Goal: Transaction & Acquisition: Purchase product/service

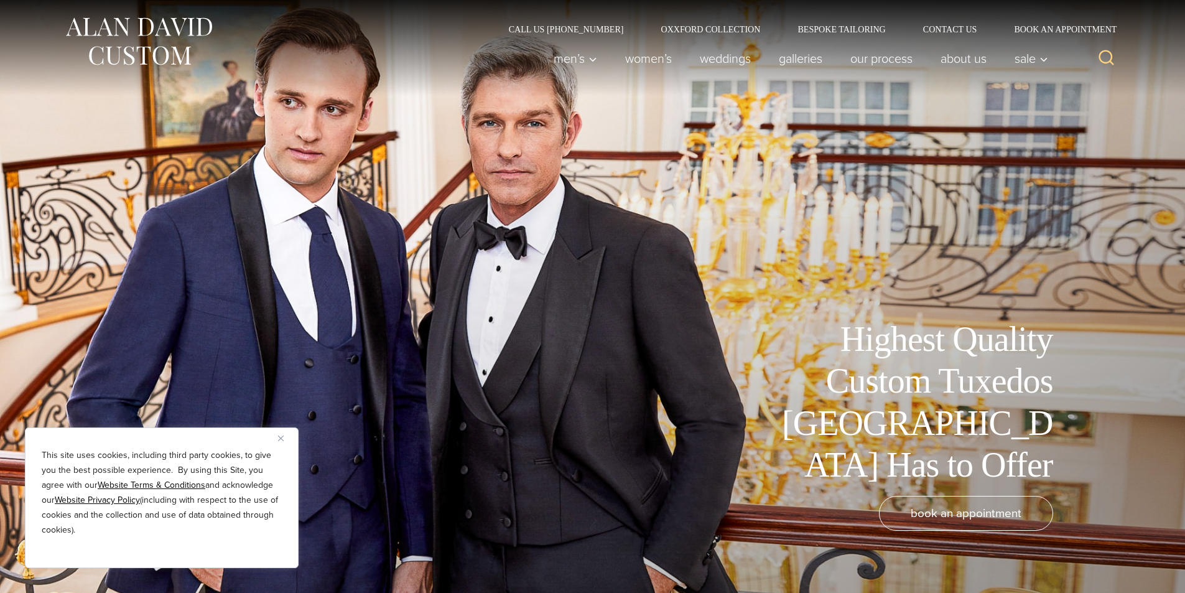
click at [283, 437] on img "Close" at bounding box center [281, 439] width 6 height 6
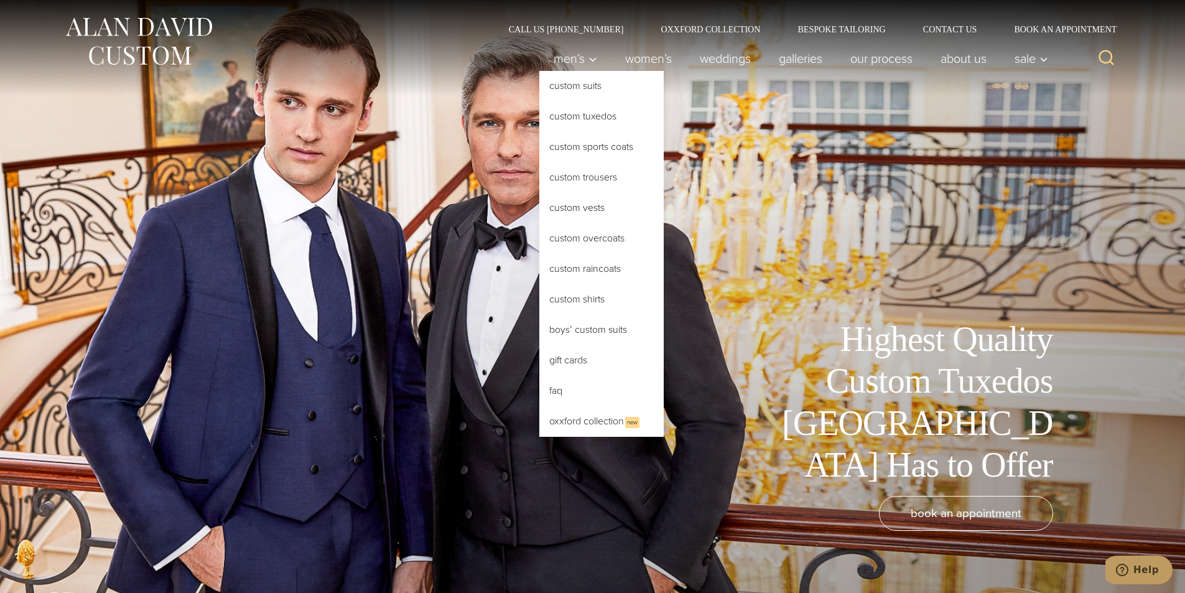
click at [589, 114] on link "Custom Tuxedos" at bounding box center [602, 116] width 124 height 30
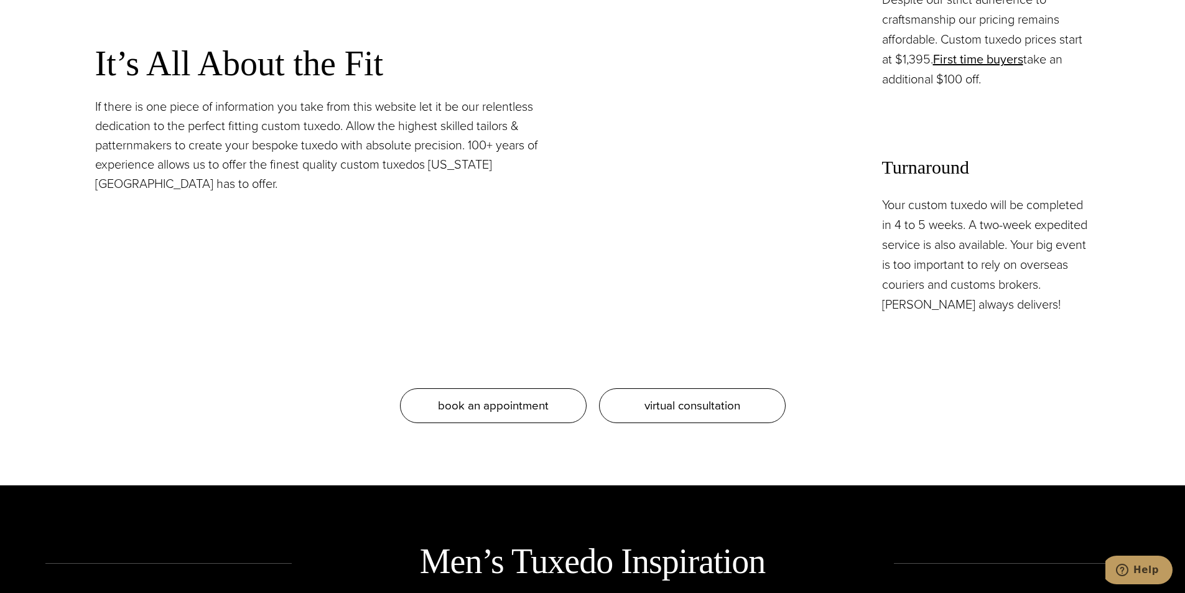
scroll to position [1058, 0]
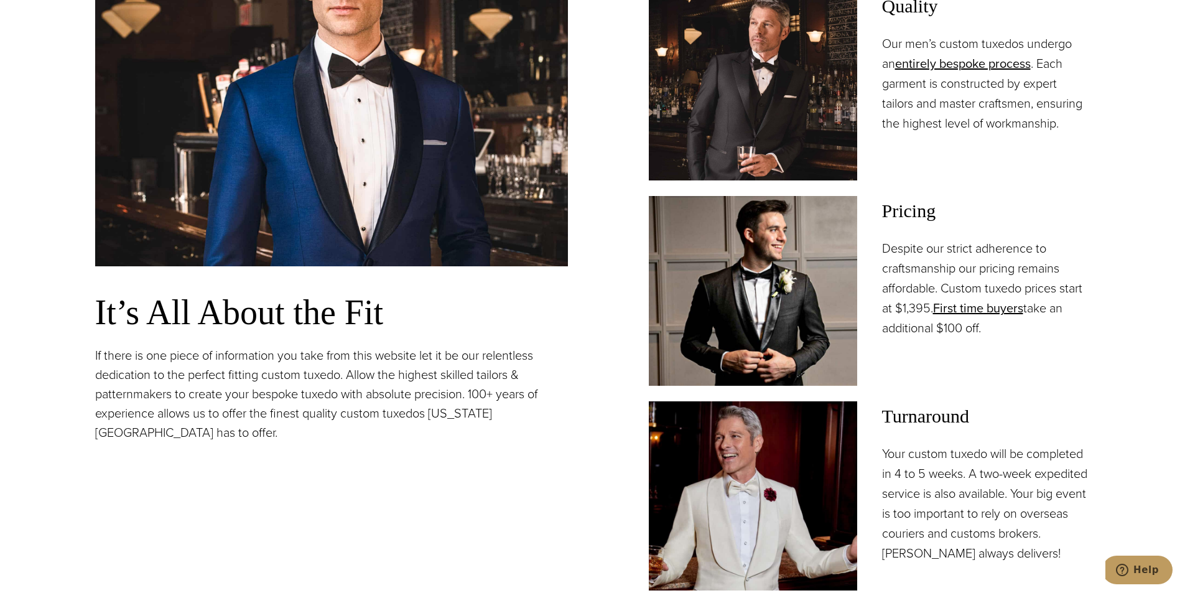
click at [838, 271] on img at bounding box center [753, 290] width 208 height 189
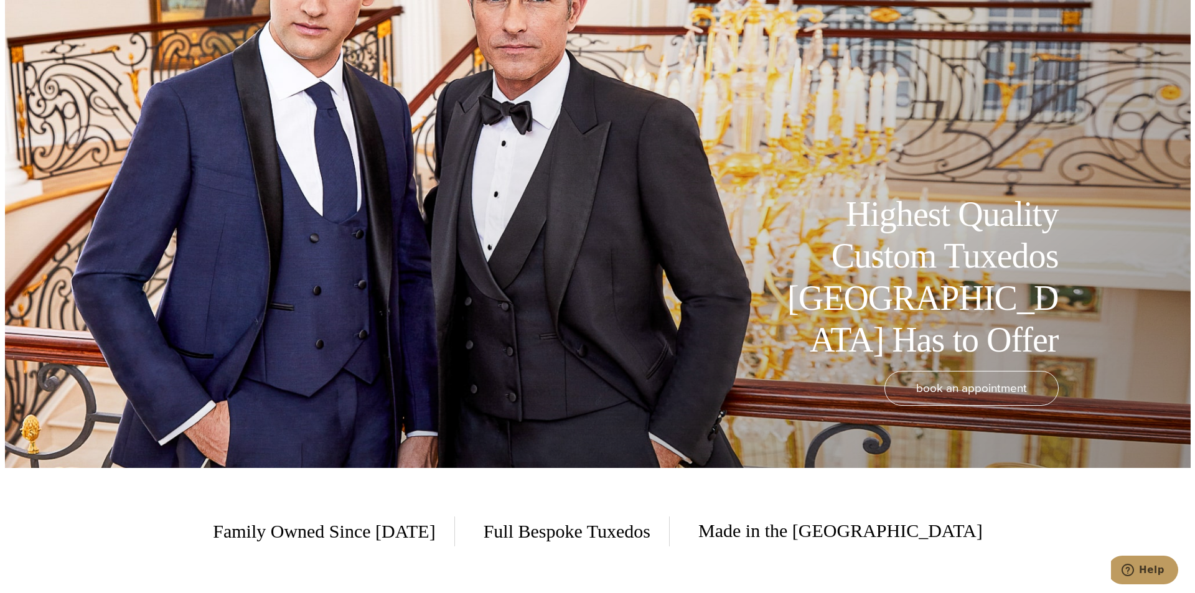
scroll to position [0, 0]
